Goal: Use online tool/utility: Utilize a website feature to perform a specific function

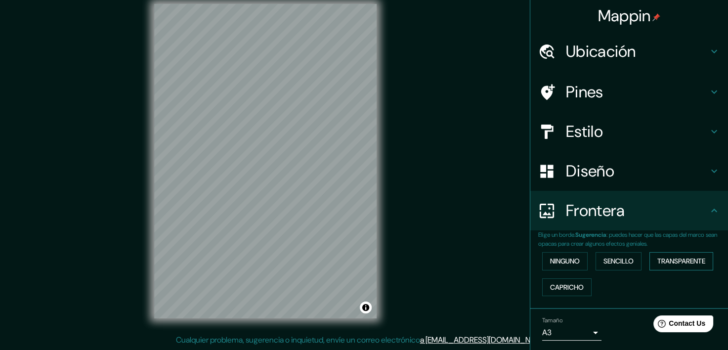
scroll to position [103, 0]
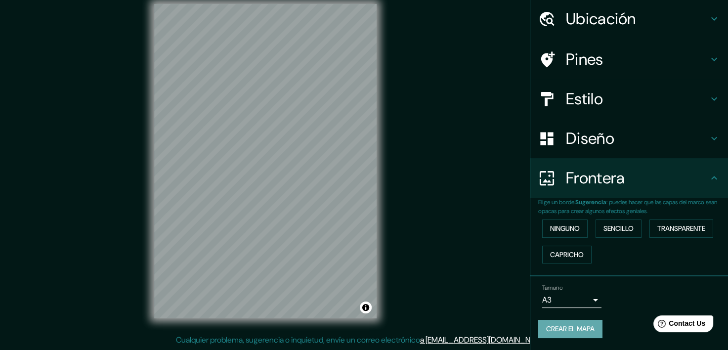
click at [594, 332] on font "Crear el mapa" at bounding box center [570, 329] width 48 height 12
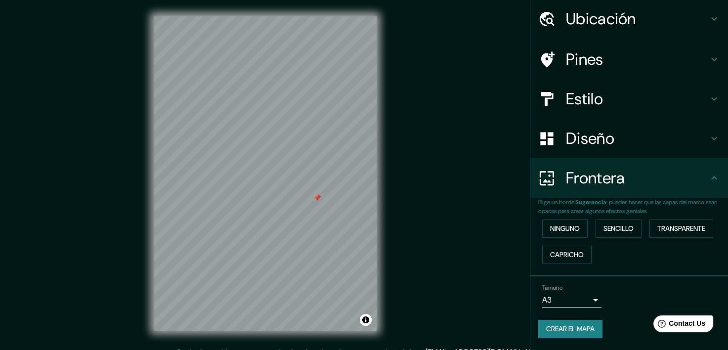
drag, startPoint x: 319, startPoint y: 203, endPoint x: 320, endPoint y: 196, distance: 7.1
click at [318, 202] on div at bounding box center [317, 198] width 8 height 8
drag, startPoint x: 318, startPoint y: 200, endPoint x: 330, endPoint y: 200, distance: 12.4
click at [330, 200] on div at bounding box center [330, 197] width 8 height 8
click at [330, 198] on div at bounding box center [330, 197] width 8 height 8
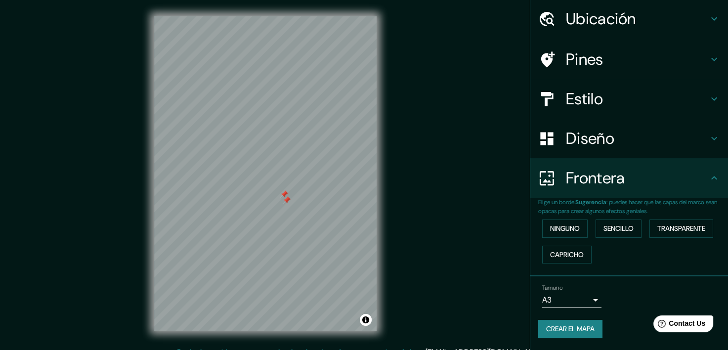
drag, startPoint x: 287, startPoint y: 199, endPoint x: 283, endPoint y: 204, distance: 6.6
click at [287, 198] on div at bounding box center [284, 194] width 8 height 8
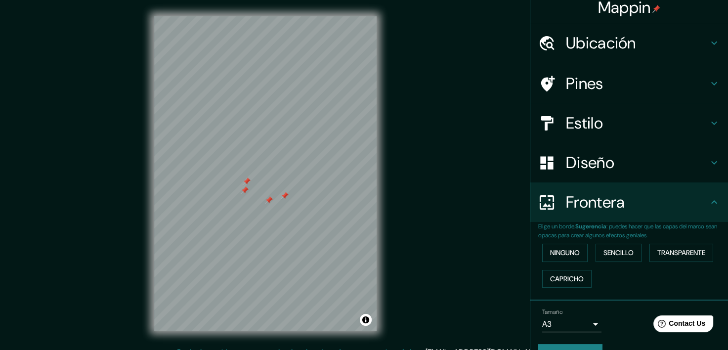
scroll to position [4, 0]
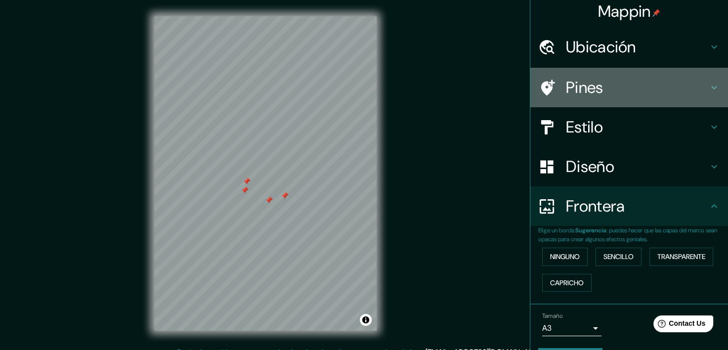
click at [609, 93] on h4 "Pines" at bounding box center [637, 88] width 142 height 20
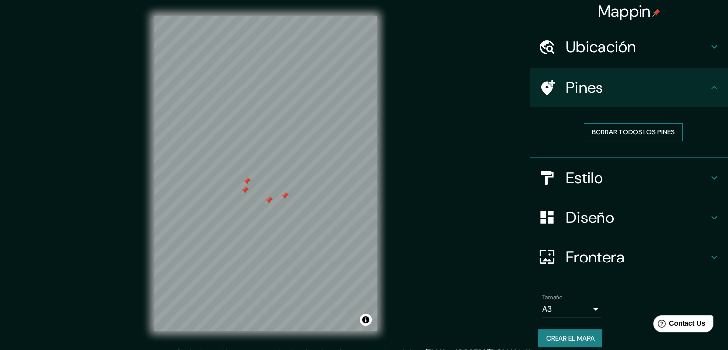
click at [595, 138] on font "Borrar todos los pines" at bounding box center [632, 132] width 83 height 12
click at [599, 97] on h4 "Pines" at bounding box center [637, 88] width 142 height 20
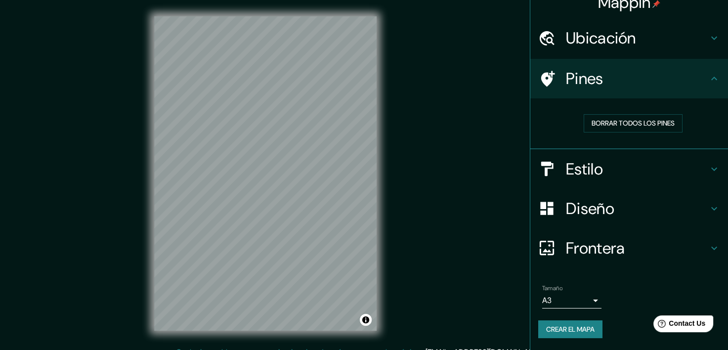
scroll to position [54, 0]
click at [634, 161] on h4 "Estilo" at bounding box center [637, 169] width 142 height 20
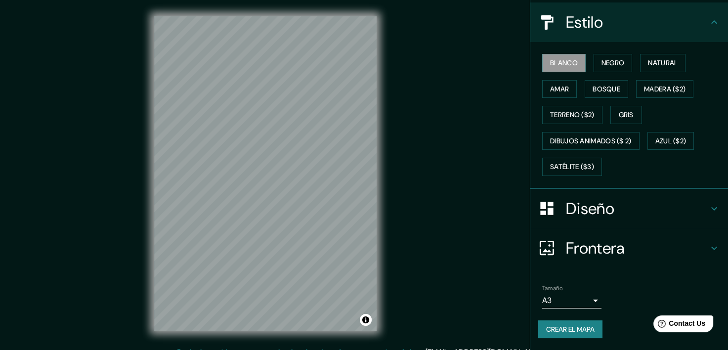
scroll to position [173, 0]
click at [594, 324] on font "Crear el mapa" at bounding box center [570, 329] width 48 height 12
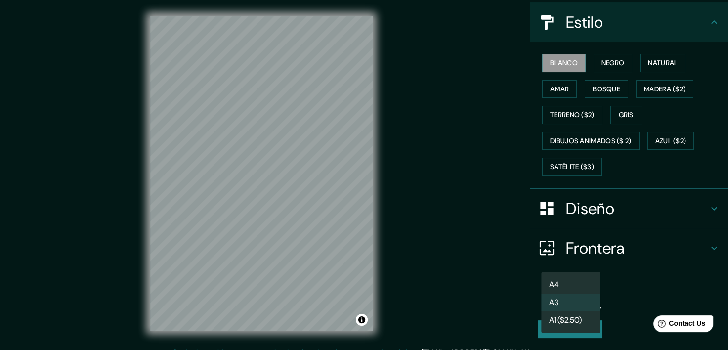
click at [585, 297] on body "Mappin Ubicación [GEOGRAPHIC_DATA][PERSON_NAME], [GEOGRAPHIC_DATA], [GEOGRAPHIC…" at bounding box center [364, 175] width 728 height 350
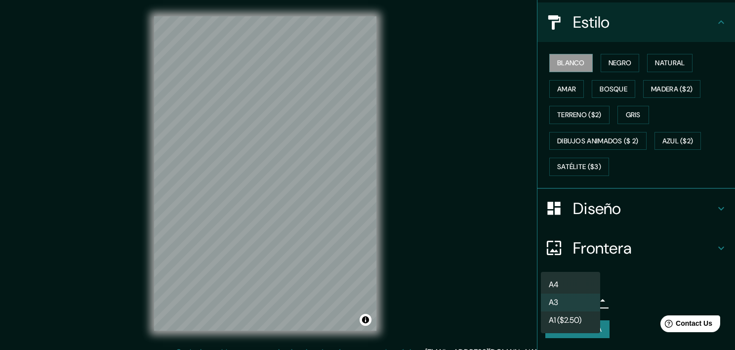
click at [585, 287] on li "A4" at bounding box center [570, 285] width 59 height 18
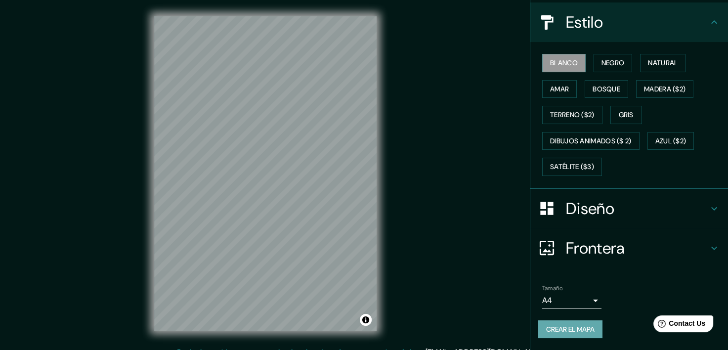
click at [587, 326] on font "Crear el mapa" at bounding box center [570, 329] width 48 height 12
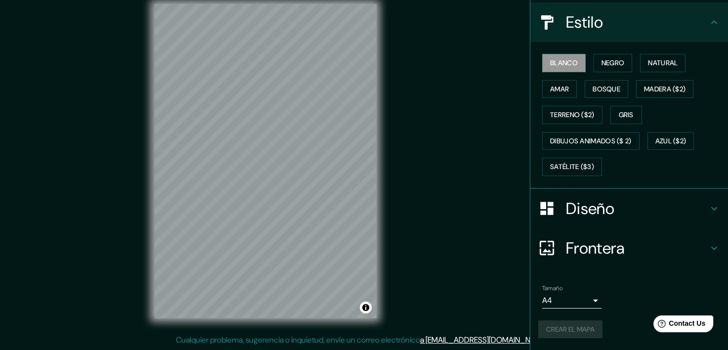
scroll to position [23, 0]
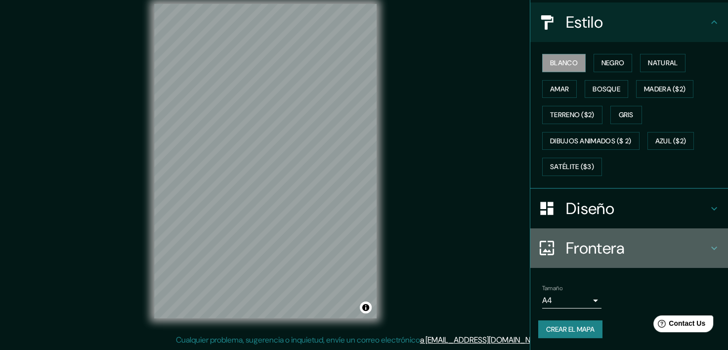
click at [630, 247] on h4 "Frontera" at bounding box center [637, 248] width 142 height 20
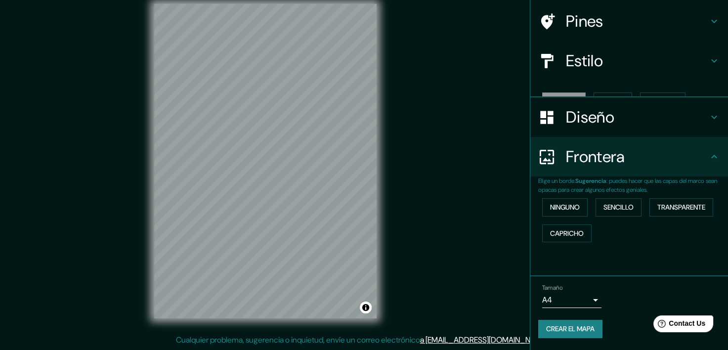
scroll to position [103, 0]
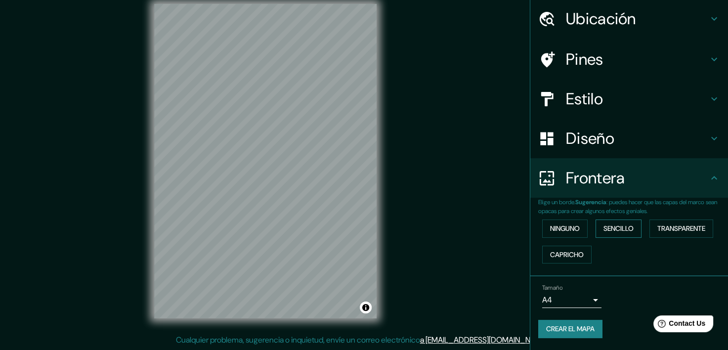
click at [605, 222] on font "Sencillo" at bounding box center [618, 228] width 30 height 12
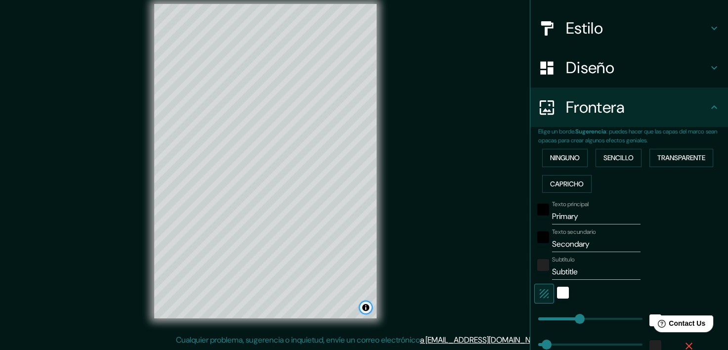
click at [364, 304] on button "Alternar atribución" at bounding box center [366, 307] width 12 height 12
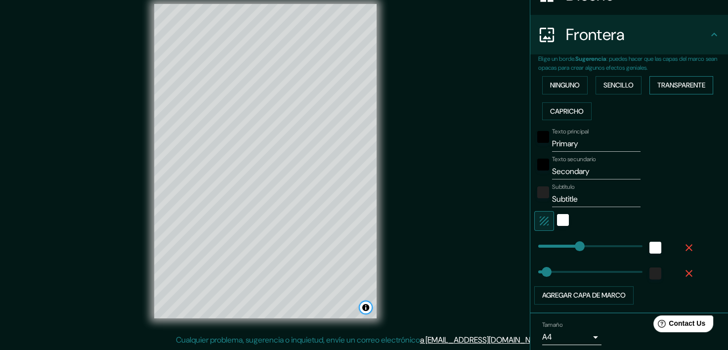
scroll to position [251, 0]
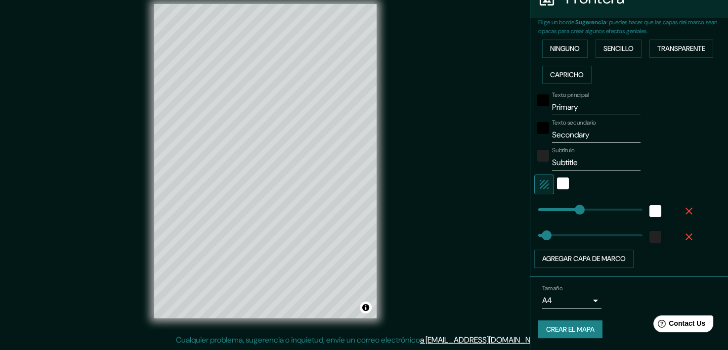
click at [565, 194] on div at bounding box center [563, 184] width 18 height 20
click at [557, 189] on div "Blanco" at bounding box center [563, 183] width 12 height 12
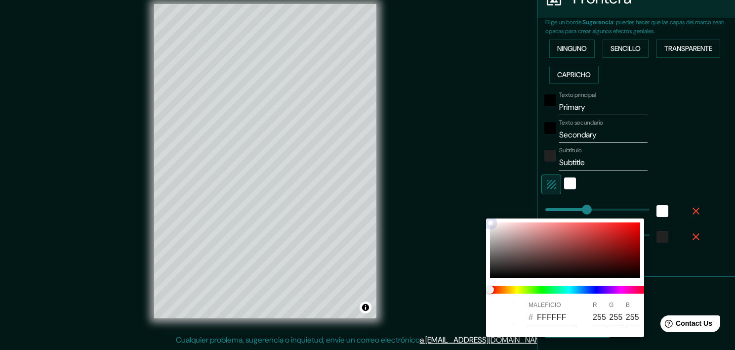
click at [563, 253] on div at bounding box center [565, 249] width 150 height 55
type input "713A3A"
type input "113"
type input "58"
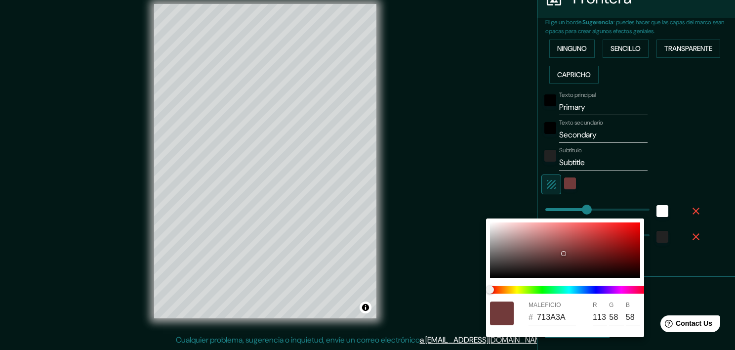
click at [670, 223] on div at bounding box center [367, 175] width 735 height 350
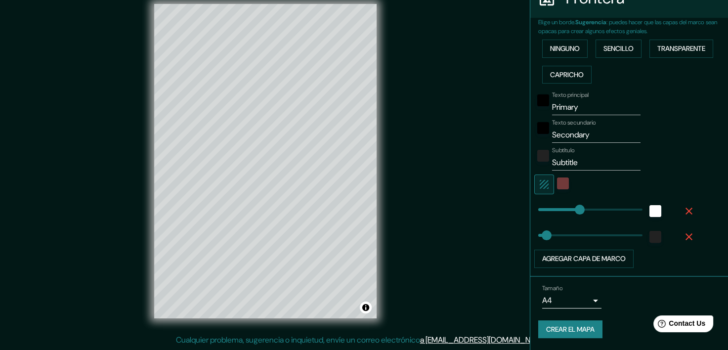
type input "345"
type input "0"
drag, startPoint x: 539, startPoint y: 272, endPoint x: 521, endPoint y: 276, distance: 18.7
type input "5"
drag, startPoint x: 564, startPoint y: 251, endPoint x: 532, endPoint y: 257, distance: 32.7
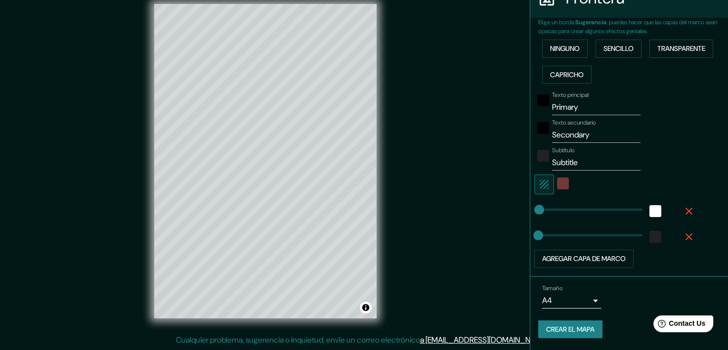
scroll to position [250, 0]
click at [657, 55] on font "Transparente" at bounding box center [681, 48] width 48 height 12
click at [557, 189] on div "Blanco" at bounding box center [563, 183] width 12 height 12
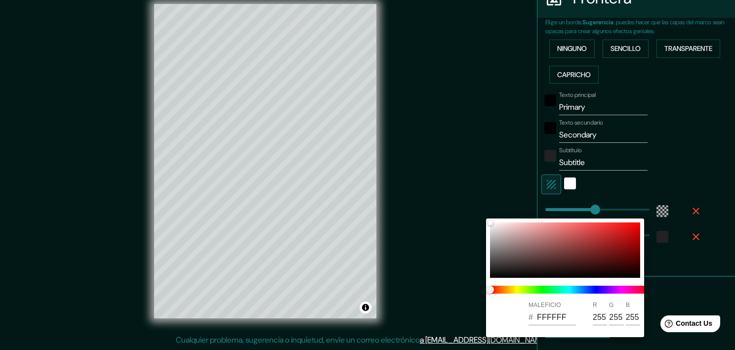
click at [629, 214] on div at bounding box center [367, 175] width 735 height 350
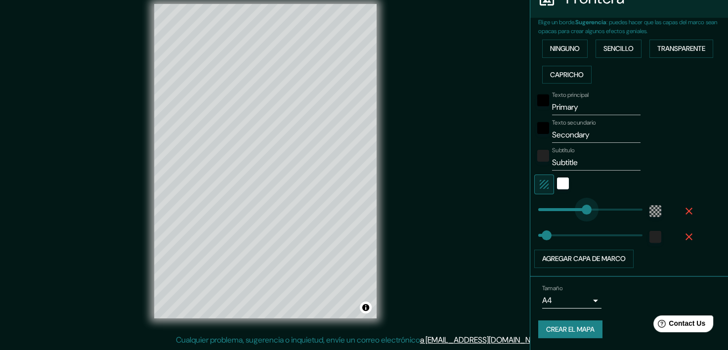
type input "0"
drag, startPoint x: 581, startPoint y: 249, endPoint x: 498, endPoint y: 246, distance: 82.5
click at [571, 55] on font "Ninguno" at bounding box center [565, 48] width 30 height 12
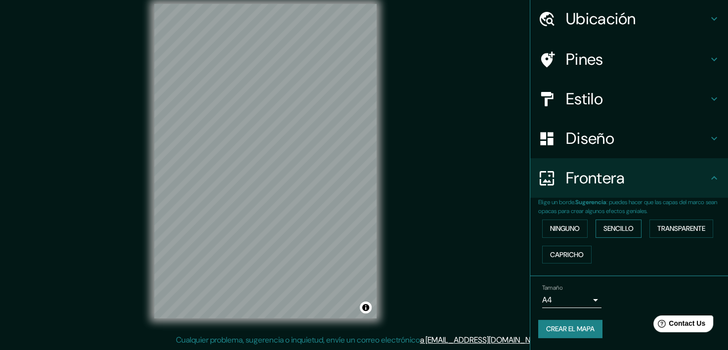
scroll to position [103, 0]
click at [569, 296] on body "Mappin Ubicación [GEOGRAPHIC_DATA][PERSON_NAME], [GEOGRAPHIC_DATA], [GEOGRAPHIC…" at bounding box center [364, 163] width 728 height 350
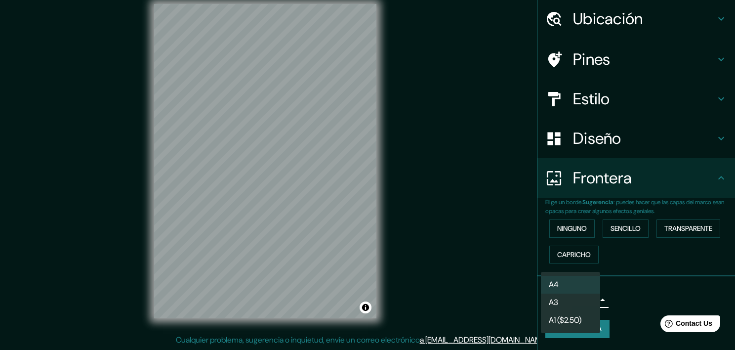
click at [573, 307] on li "A3" at bounding box center [570, 302] width 59 height 18
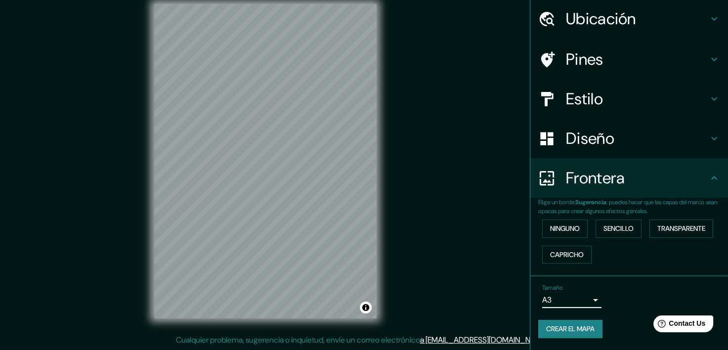
click at [583, 332] on font "Crear el mapa" at bounding box center [570, 329] width 48 height 12
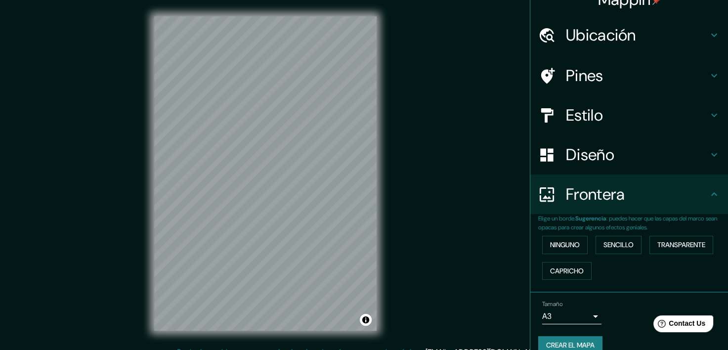
scroll to position [0, 0]
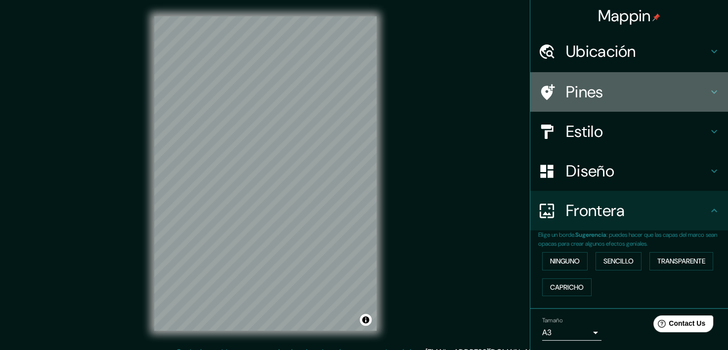
click at [663, 102] on h4 "Pines" at bounding box center [637, 92] width 142 height 20
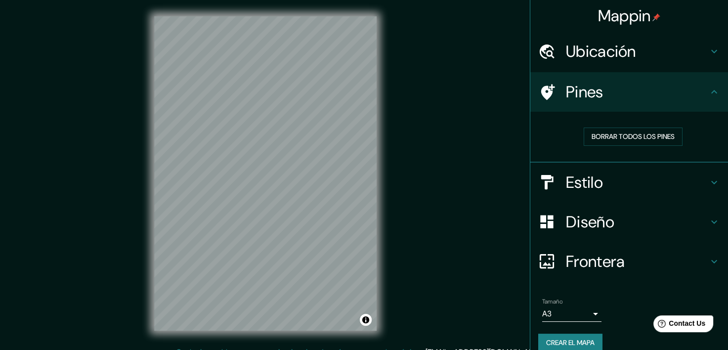
click at [663, 102] on h4 "Pines" at bounding box center [637, 92] width 142 height 20
click at [670, 56] on h4 "Ubicación" at bounding box center [637, 51] width 142 height 20
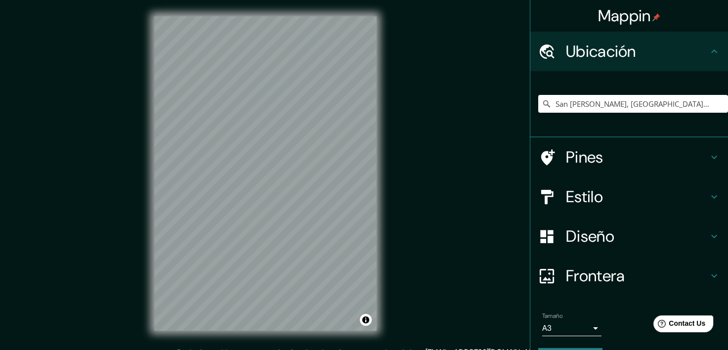
click at [670, 56] on h4 "Ubicación" at bounding box center [637, 51] width 142 height 20
click at [637, 207] on h4 "Estilo" at bounding box center [637, 197] width 142 height 20
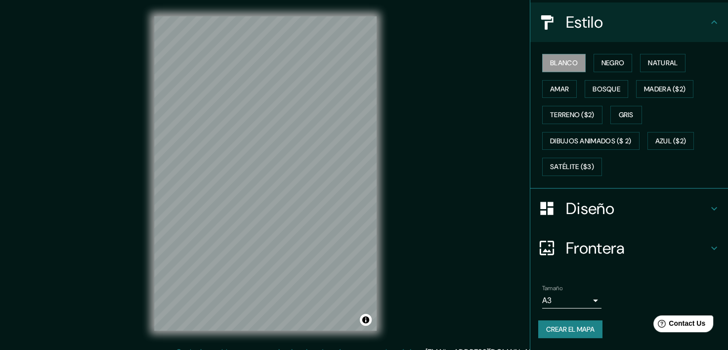
click at [644, 199] on h4 "Diseño" at bounding box center [637, 209] width 142 height 20
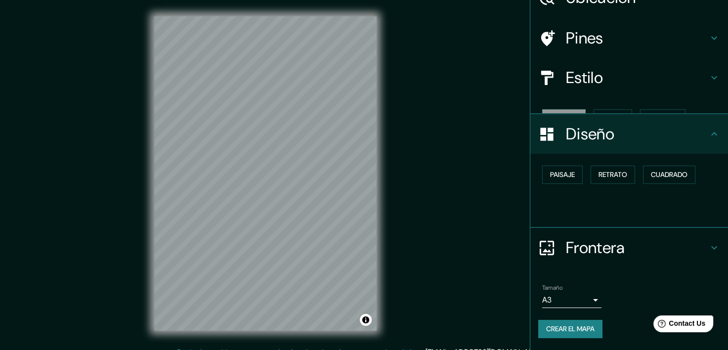
scroll to position [58, 0]
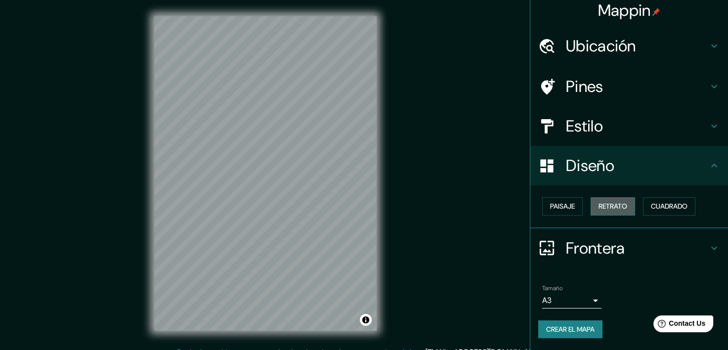
click at [627, 200] on font "Retrato" at bounding box center [612, 206] width 29 height 12
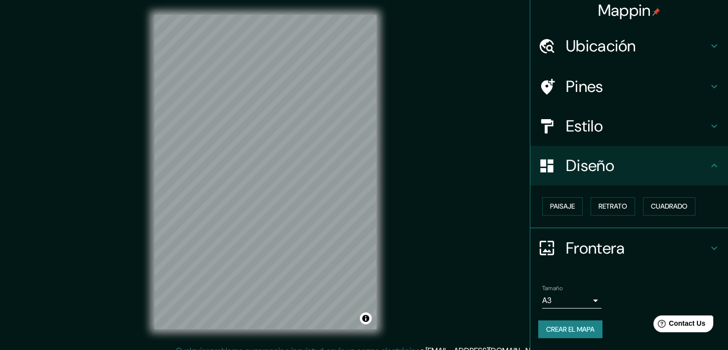
scroll to position [0, 0]
